Goal: Information Seeking & Learning: Find specific fact

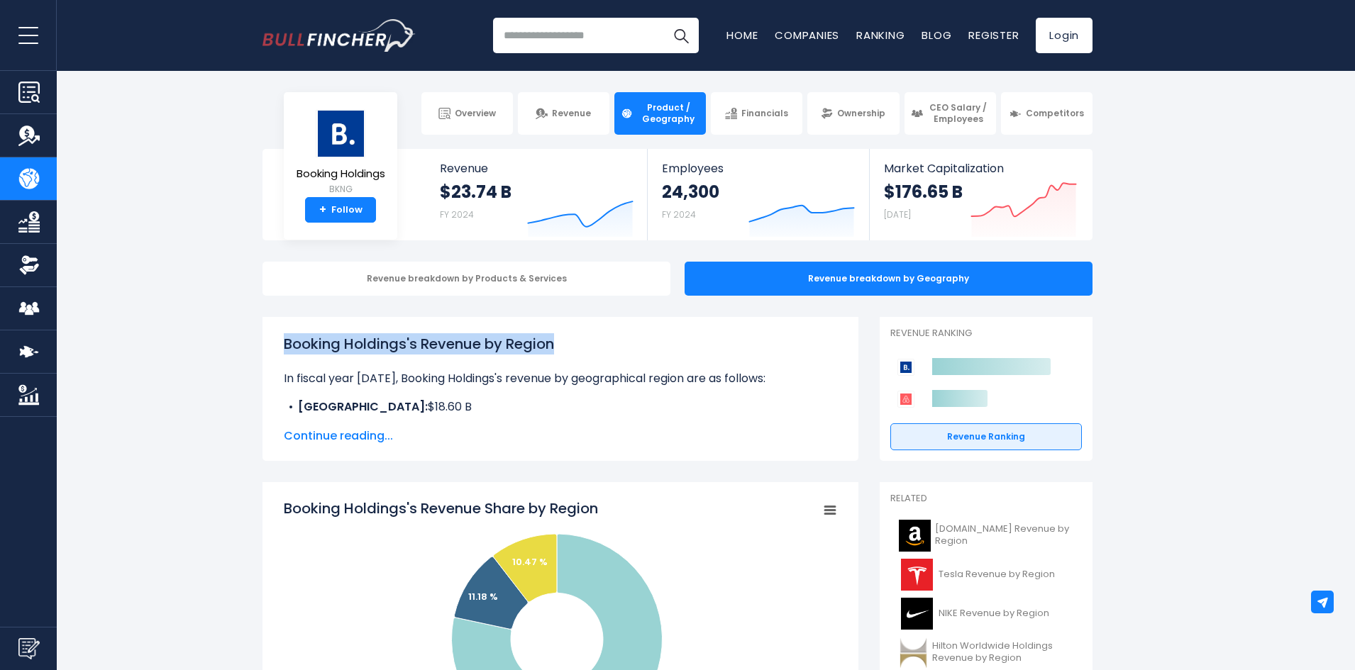
drag, startPoint x: 568, startPoint y: 340, endPoint x: 278, endPoint y: 339, distance: 290.1
click at [278, 339] on div "Booking Holdings's Revenue by Region In fiscal year [DATE], Booking Holdings's …" at bounding box center [560, 389] width 596 height 144
copy h1 "Booking Holdings's Revenue by Region"
